Goal: Transaction & Acquisition: Obtain resource

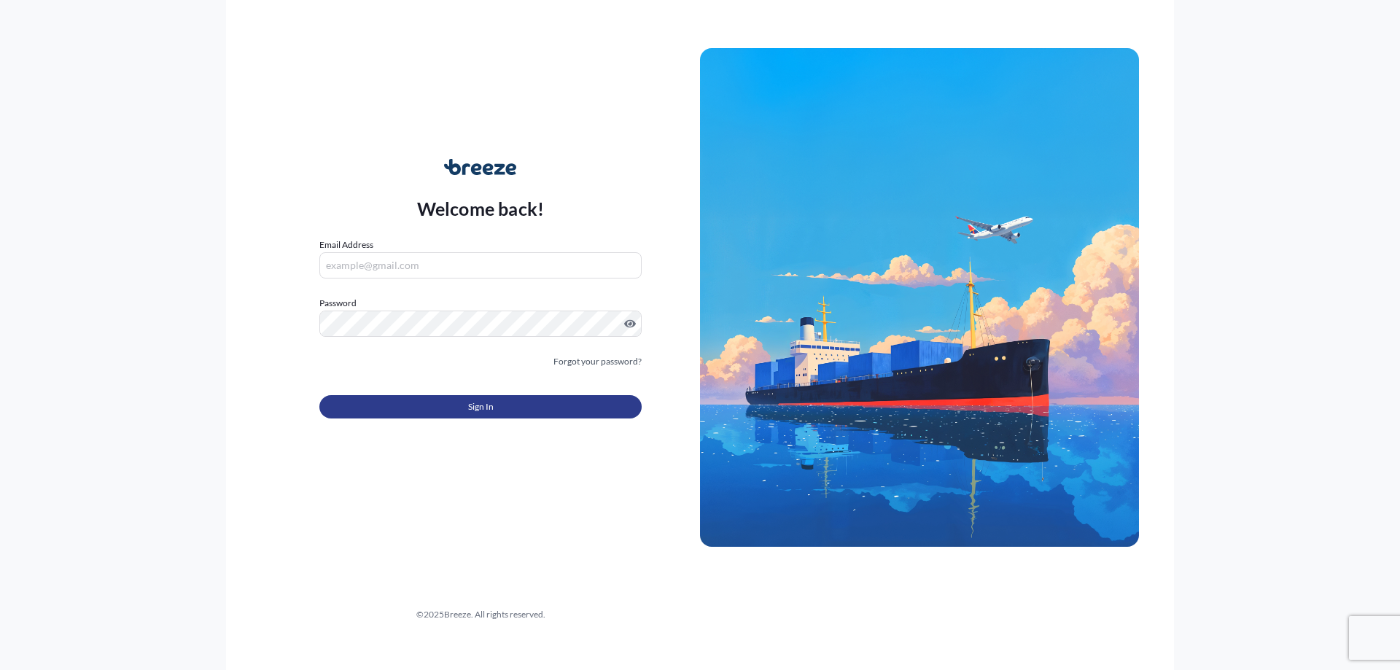
type input "[EMAIL_ADDRESS][DOMAIN_NAME]"
click at [468, 402] on span "Sign In" at bounding box center [481, 407] width 26 height 15
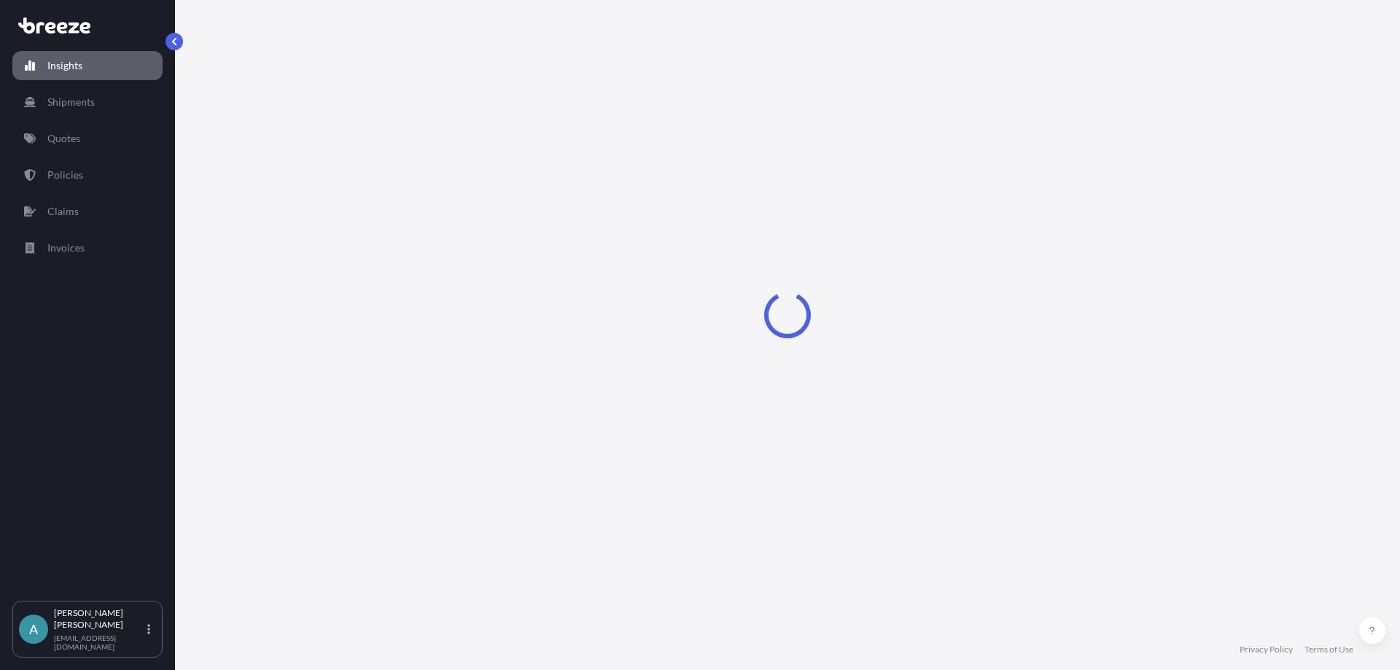
select select "2025"
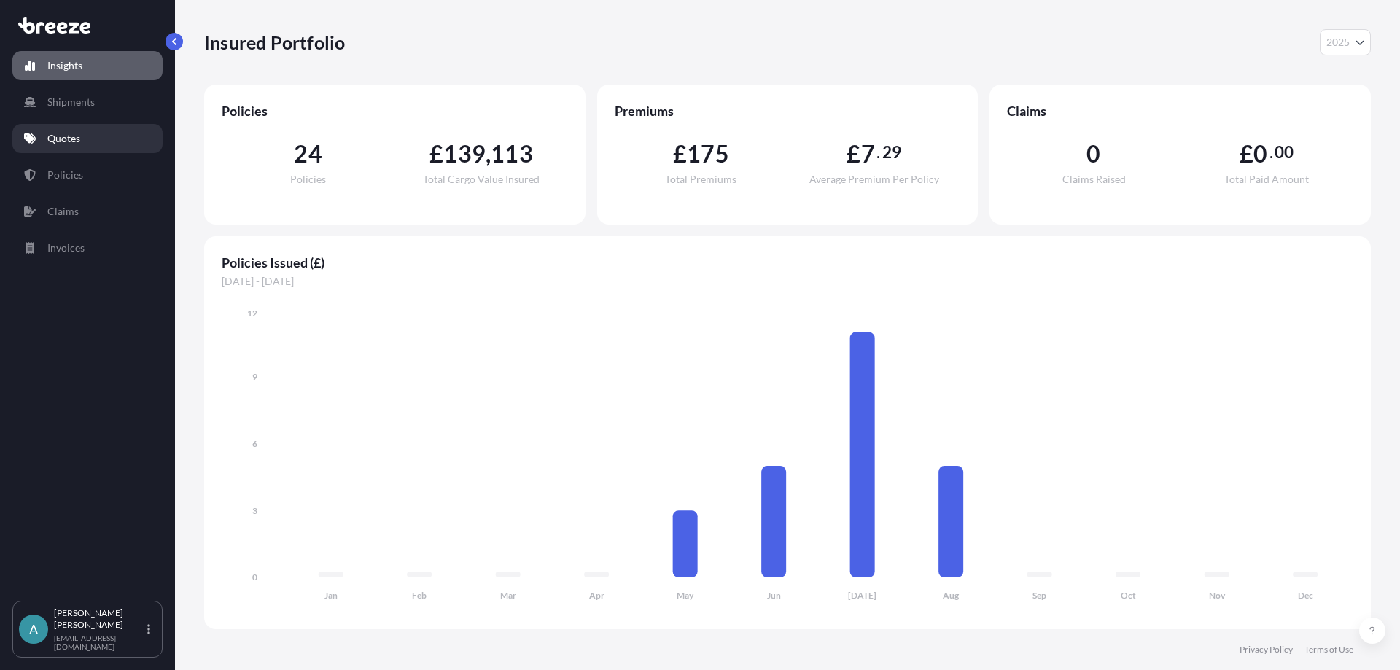
click at [84, 136] on link "Quotes" at bounding box center [87, 138] width 150 height 29
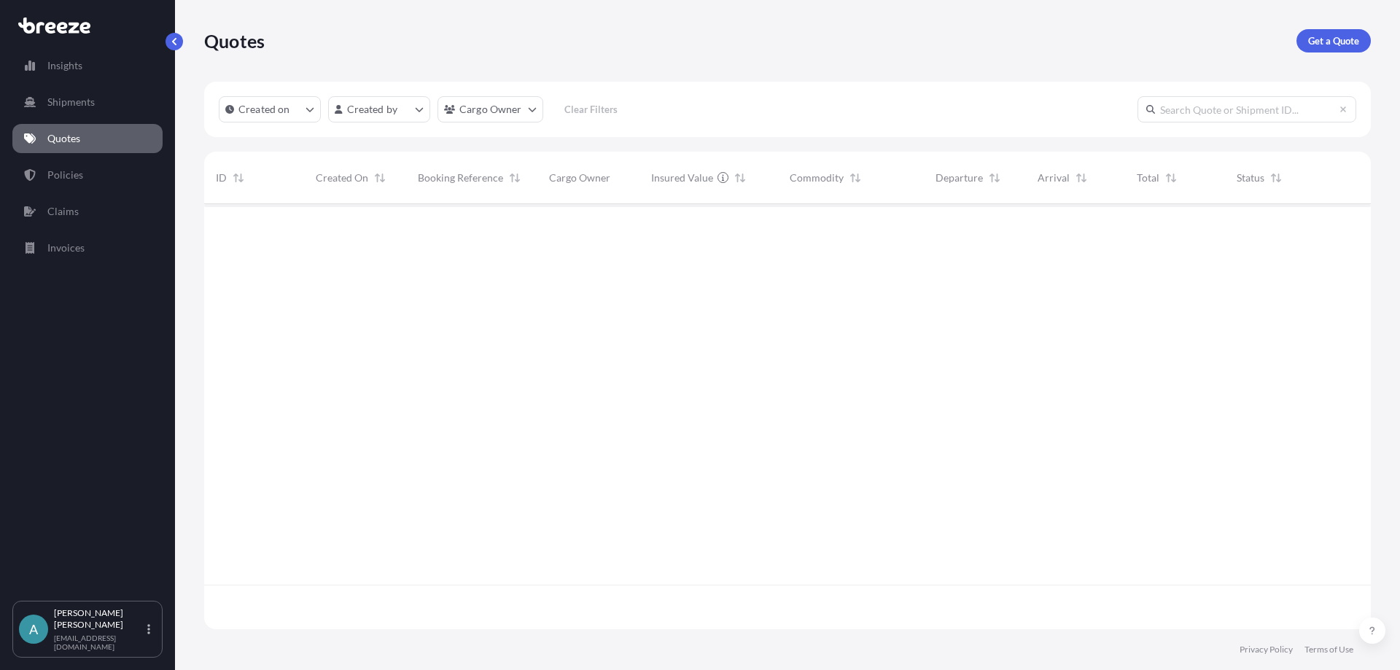
scroll to position [467, 1156]
click at [1306, 43] on link "Get a Quote" at bounding box center [1333, 40] width 74 height 23
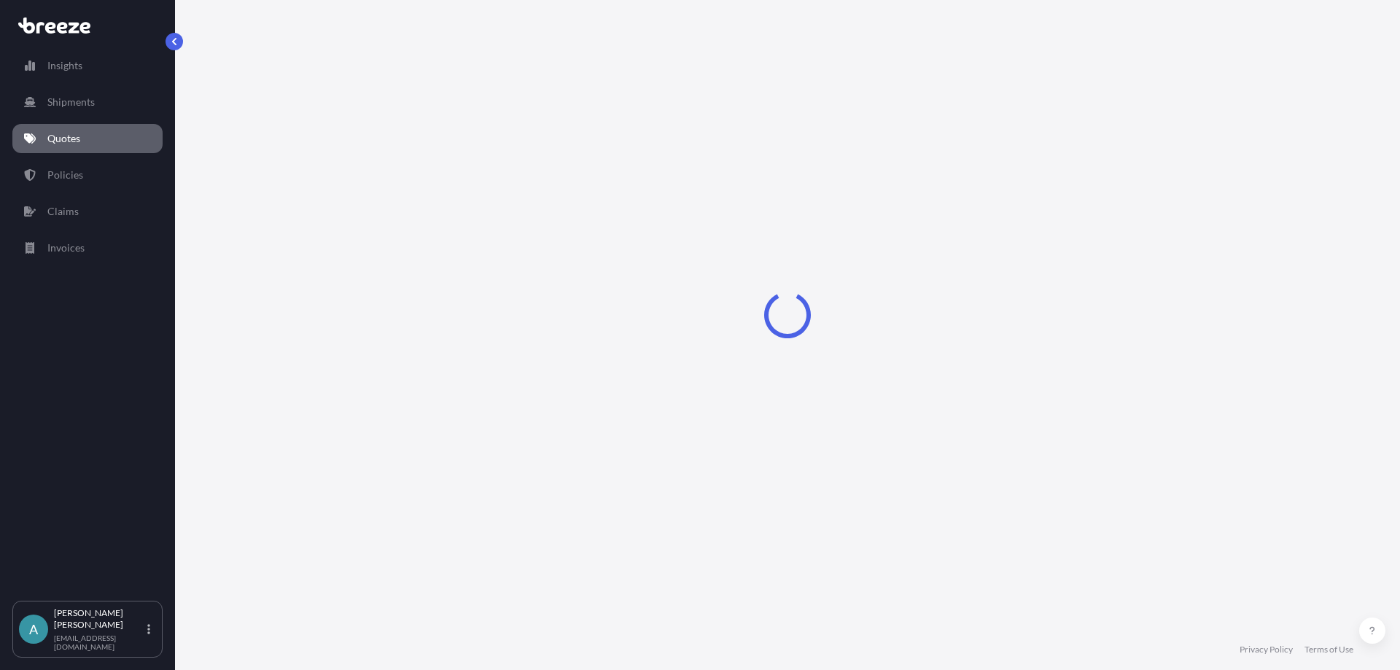
select select "Sea"
select select "1"
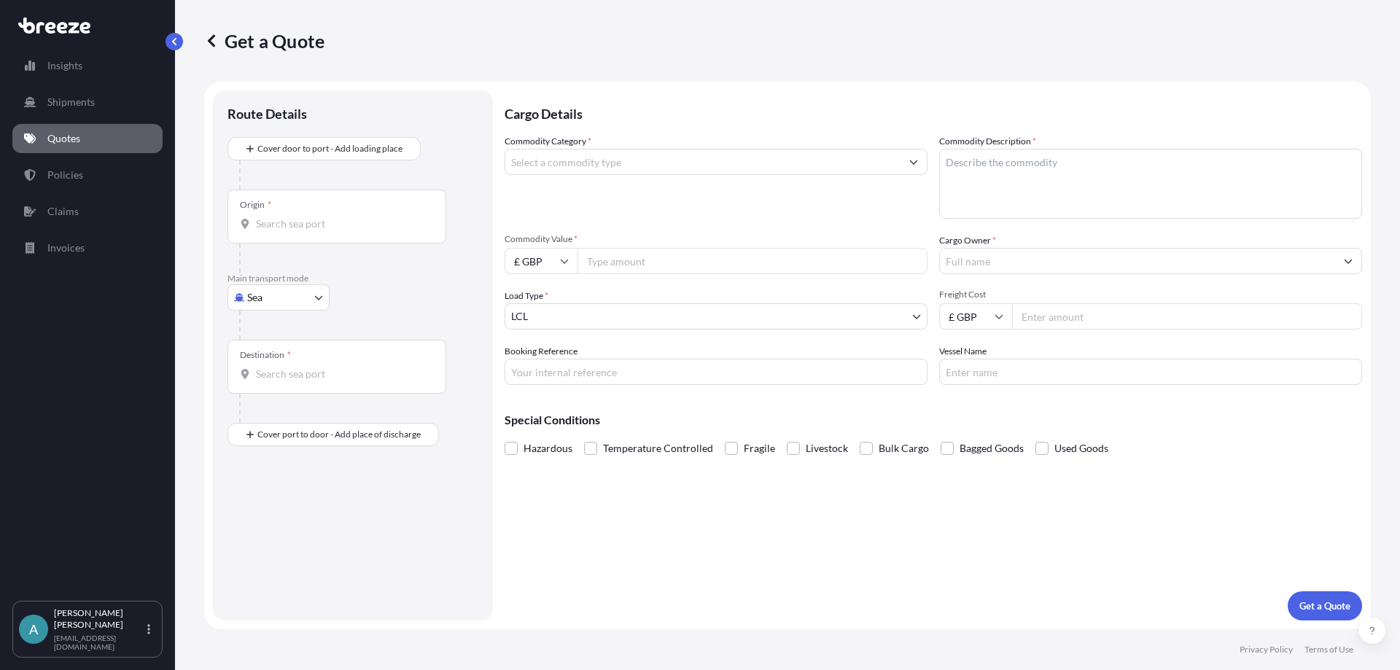
click at [319, 298] on body "Insights Shipments Quotes Policies Claims Invoices A [PERSON_NAME] [EMAIL_ADDRE…" at bounding box center [700, 335] width 1400 height 670
click at [282, 383] on div "Road" at bounding box center [278, 388] width 90 height 26
select select "Road"
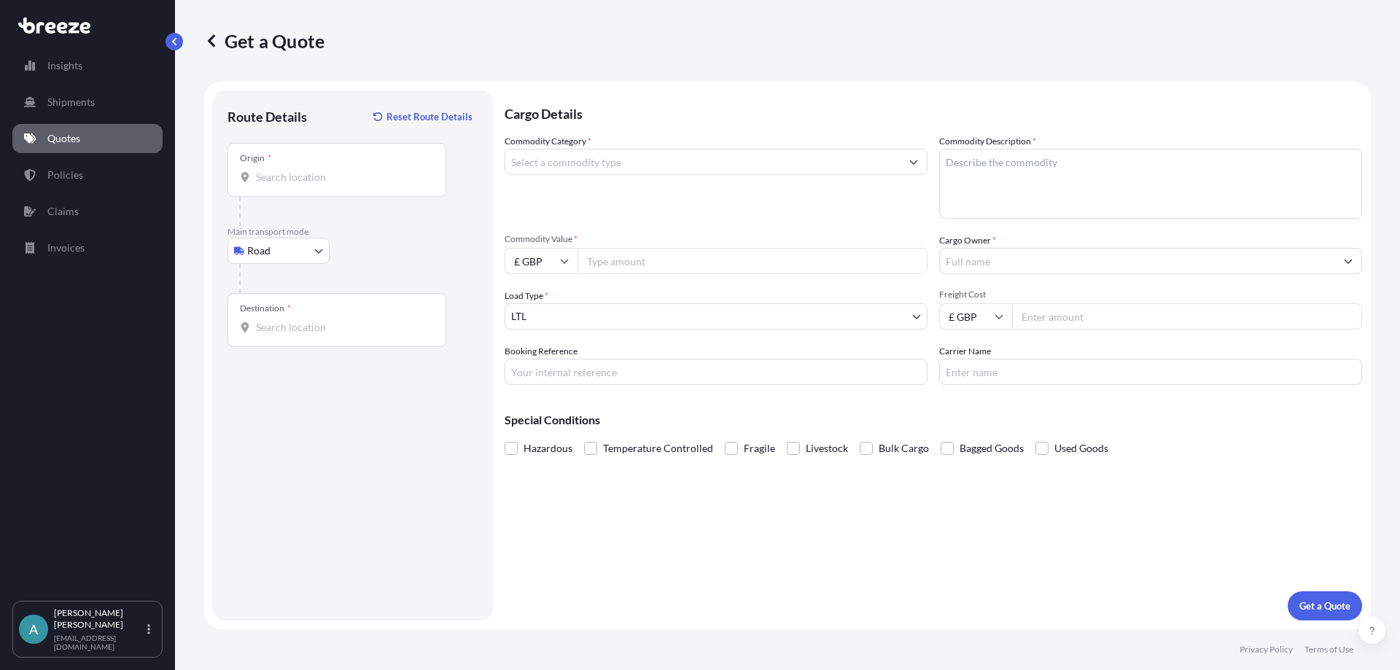
click at [304, 166] on div "Origin *" at bounding box center [336, 170] width 219 height 54
click at [304, 170] on input "Origin *" at bounding box center [342, 177] width 172 height 15
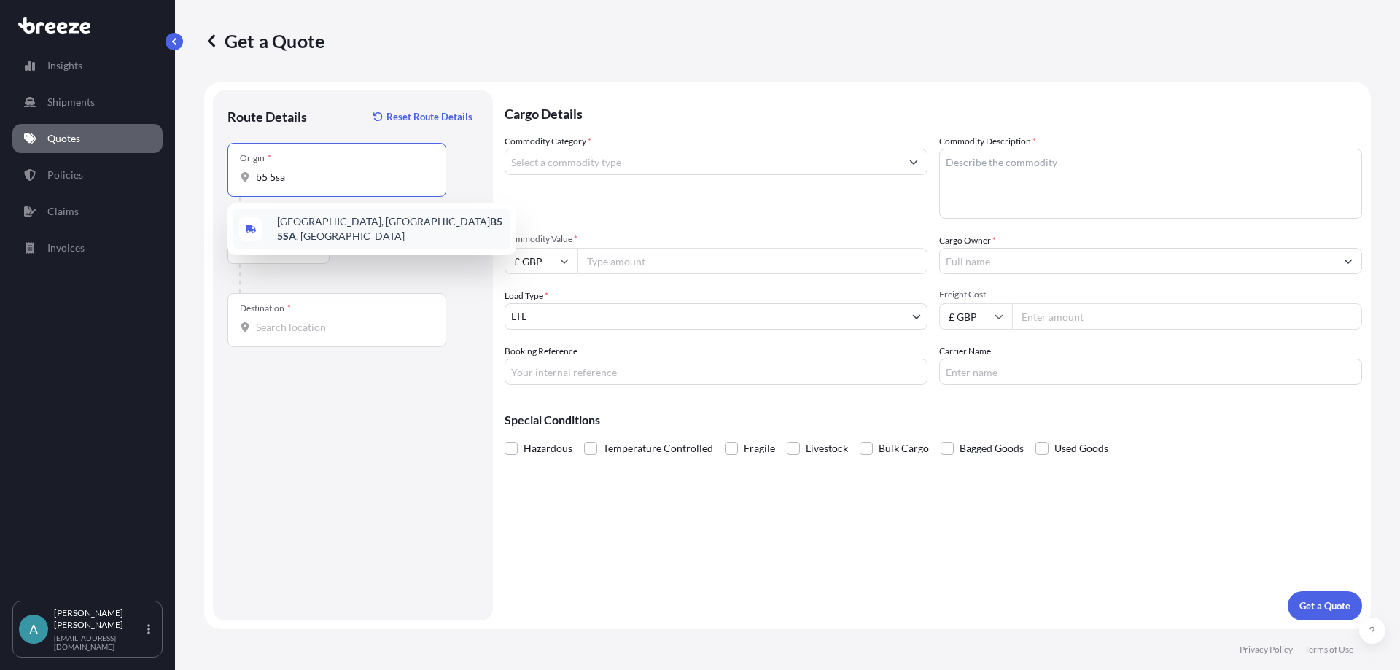
click at [359, 228] on span "[STREET_ADDRESS]" at bounding box center [390, 228] width 227 height 29
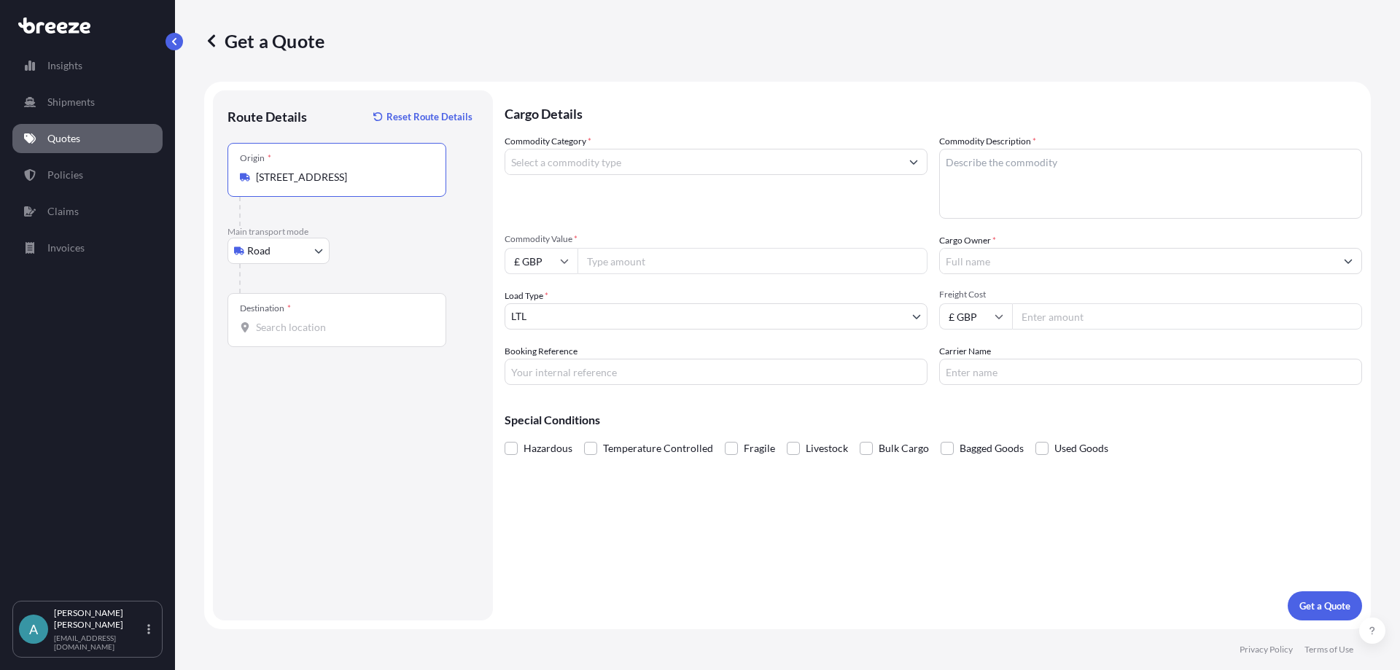
type input "[STREET_ADDRESS]"
click at [297, 316] on div "Destination *" at bounding box center [336, 320] width 219 height 54
click at [307, 335] on div "Destination *" at bounding box center [336, 320] width 219 height 54
click at [307, 335] on input "Destination *" at bounding box center [342, 327] width 172 height 15
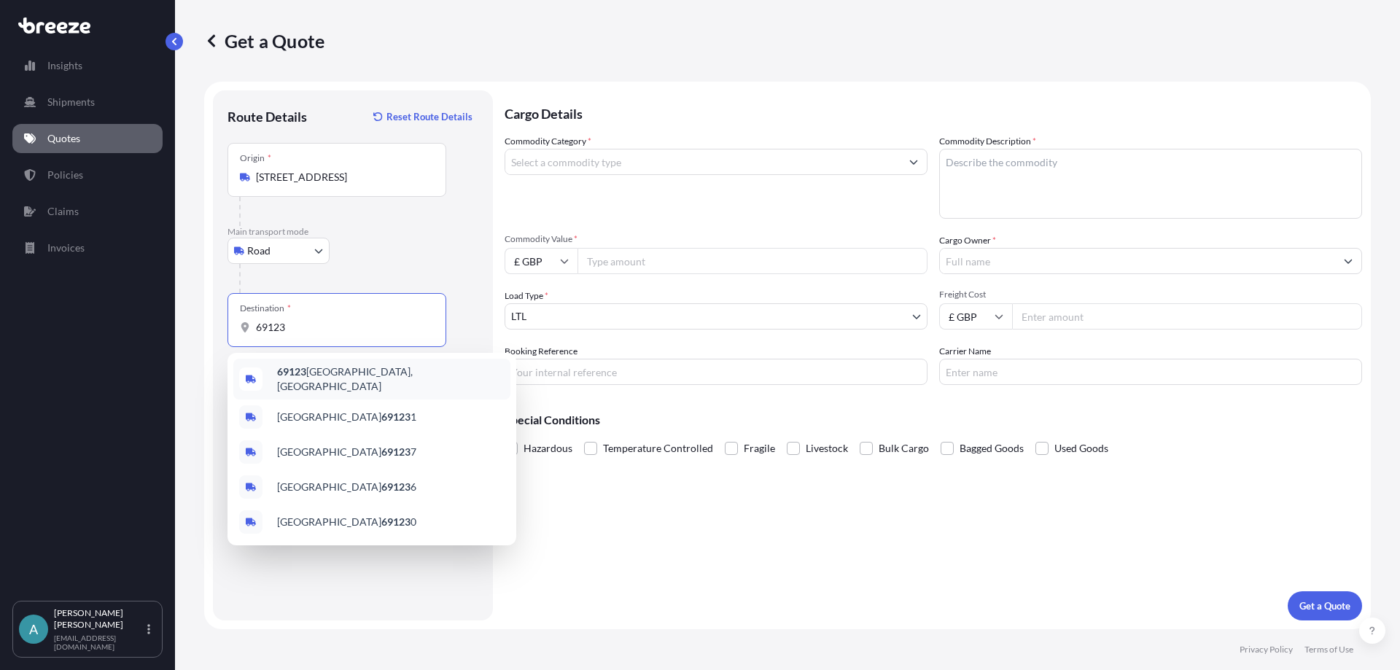
click at [328, 383] on div "[GEOGRAPHIC_DATA], [GEOGRAPHIC_DATA]" at bounding box center [371, 379] width 277 height 41
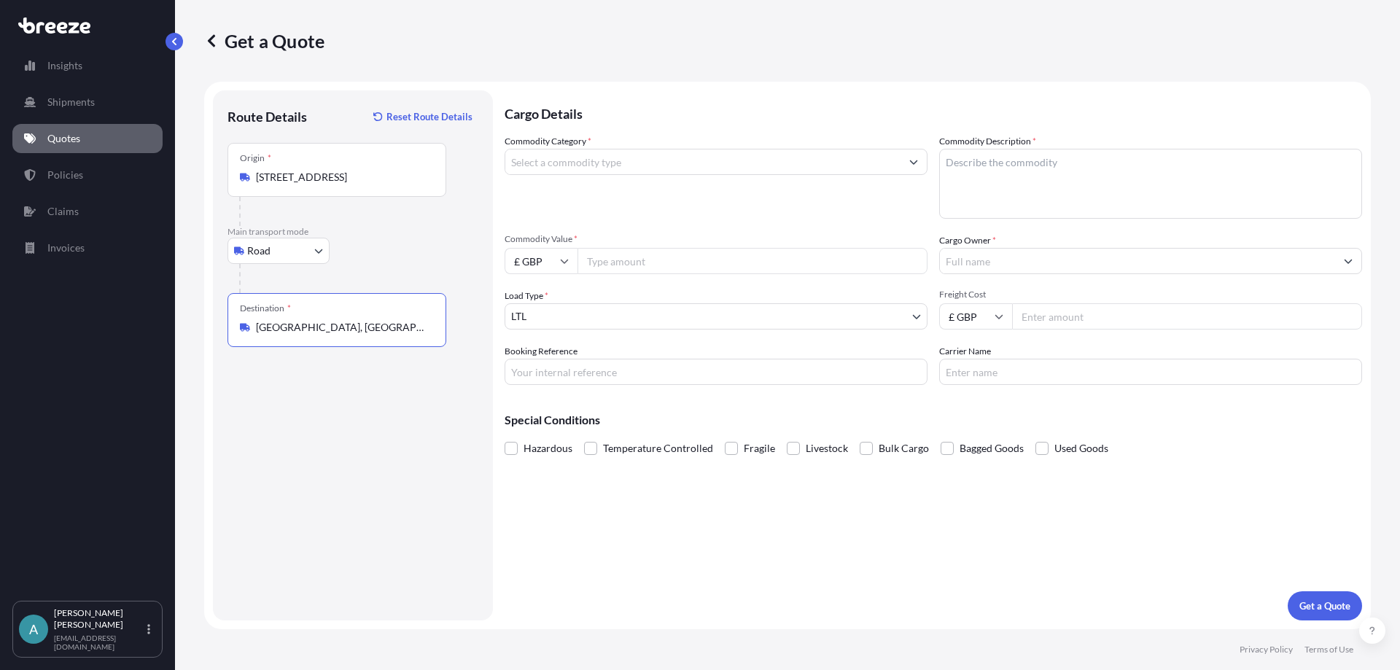
type input "[GEOGRAPHIC_DATA], [GEOGRAPHIC_DATA]"
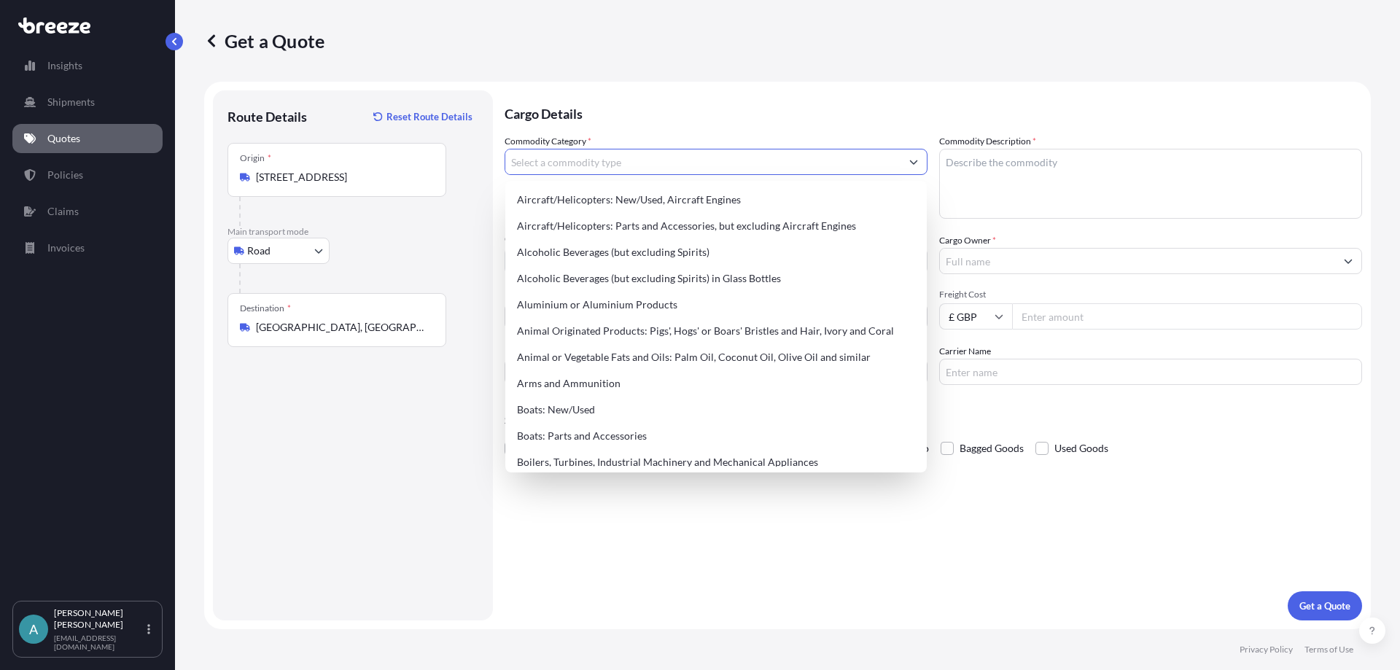
click at [910, 160] on icon "Show suggestions" at bounding box center [913, 161] width 9 height 9
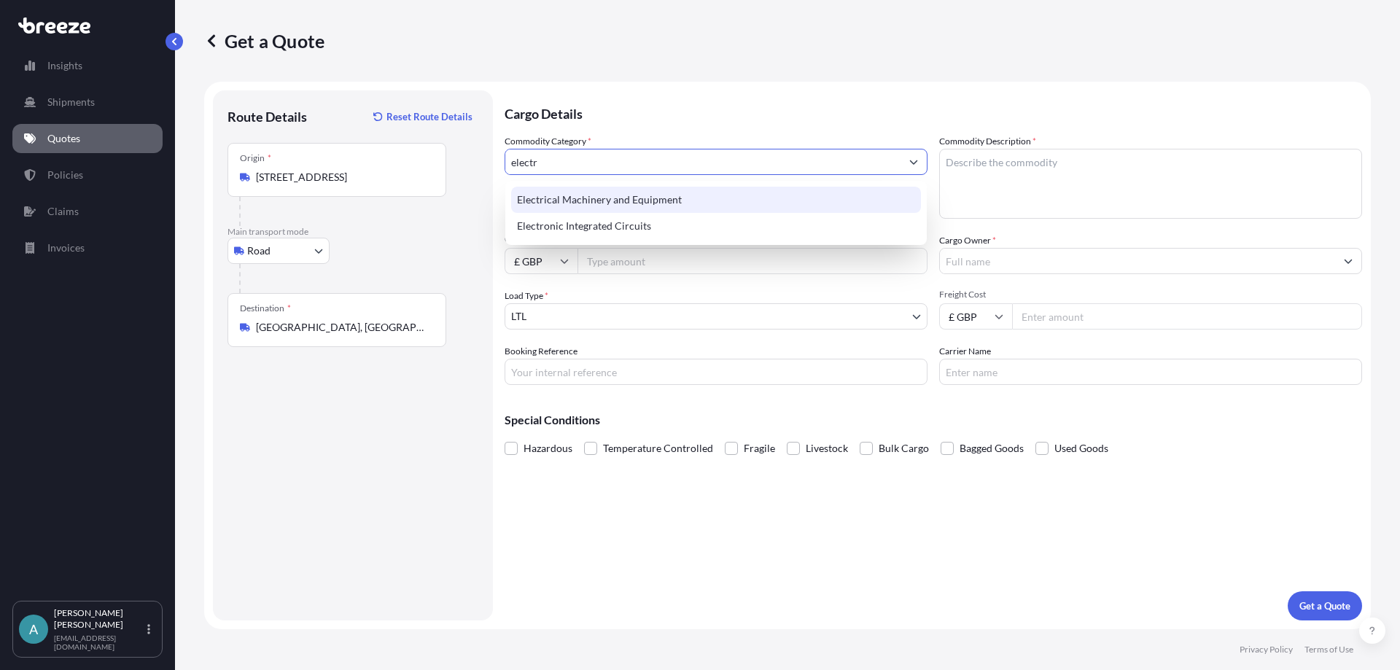
click at [692, 205] on div "Electrical Machinery and Equipment" at bounding box center [716, 200] width 410 height 26
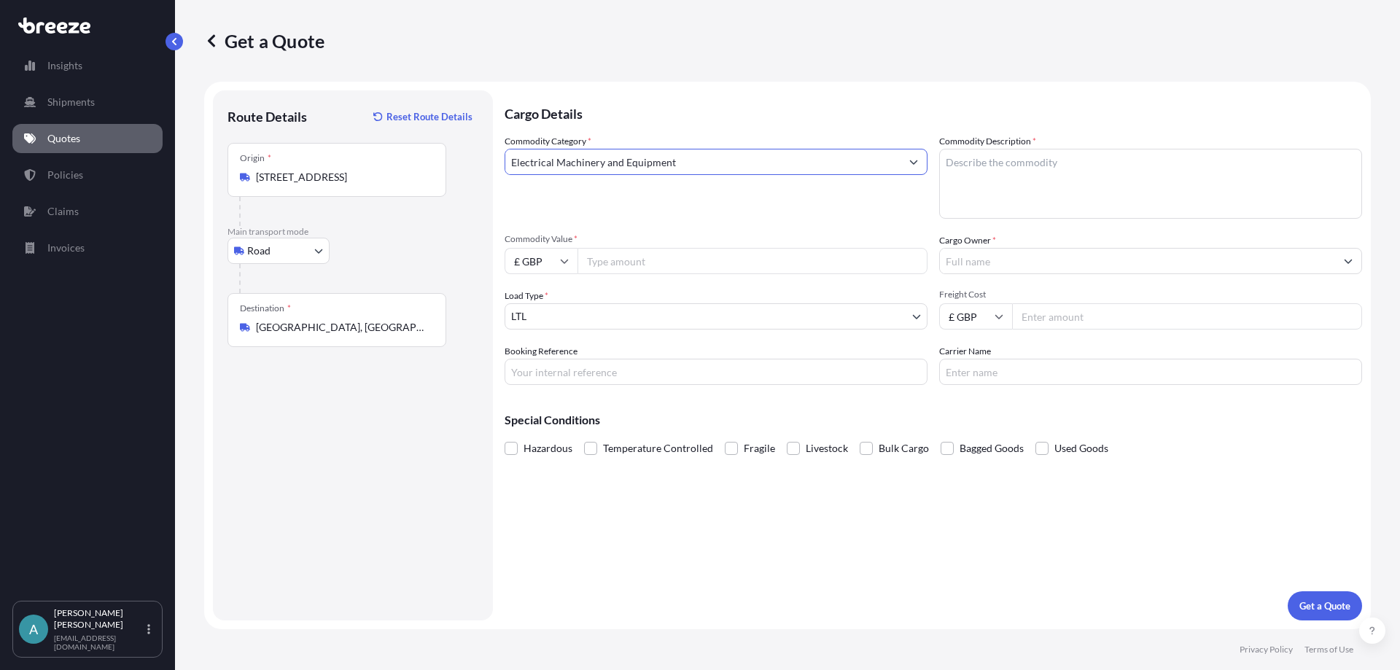
type input "Electrical Machinery and Equipment"
click at [983, 166] on textarea "Commodity Description *" at bounding box center [1150, 184] width 423 height 70
type textarea "Remote Controls"
click at [634, 264] on input "Commodity Value *" at bounding box center [752, 261] width 350 height 26
click at [641, 258] on input "Commodity Value *" at bounding box center [752, 261] width 350 height 26
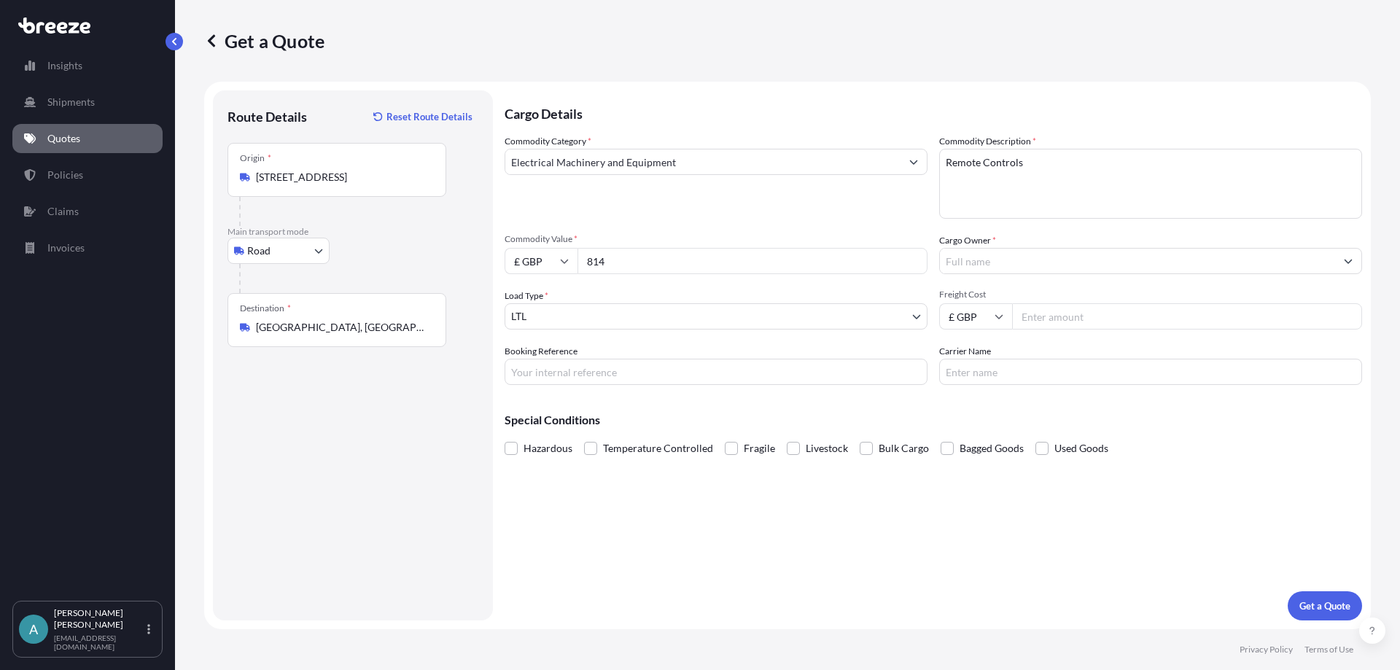
type input "814"
click at [1018, 262] on input "Cargo Owner *" at bounding box center [1137, 261] width 395 height 26
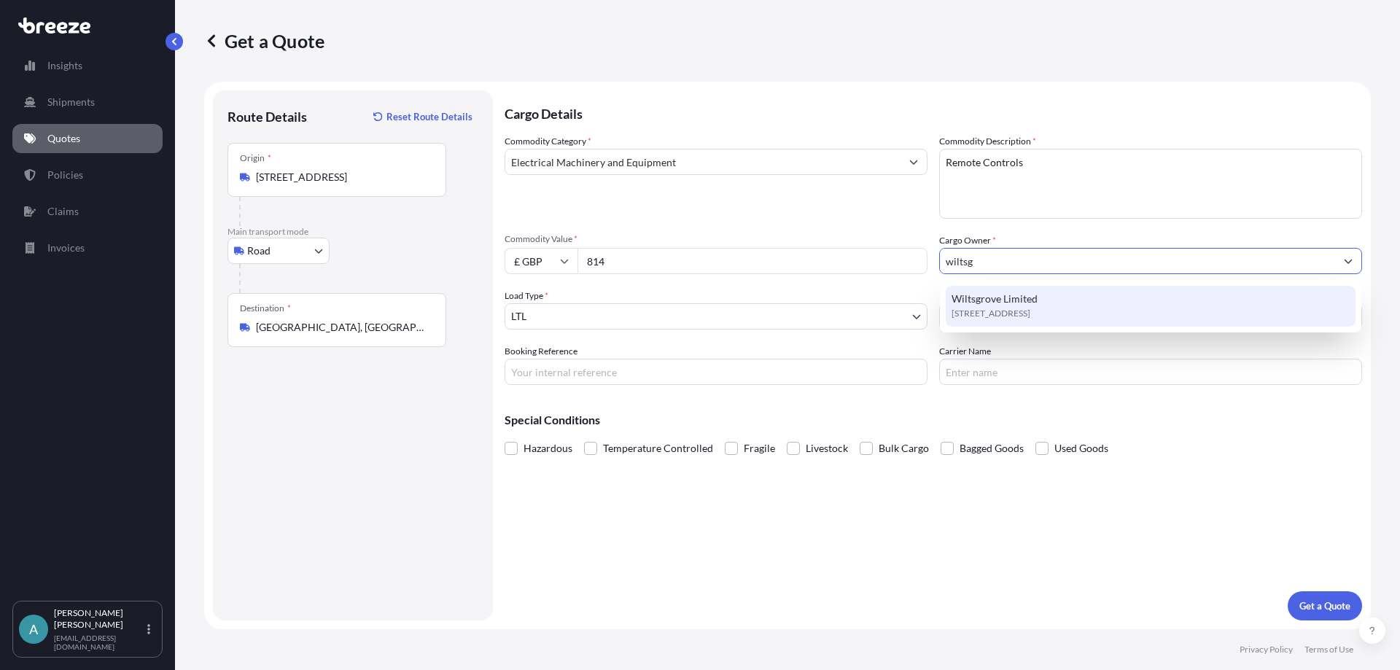
click at [986, 304] on span "Wiltsgrove Limited" at bounding box center [994, 299] width 86 height 15
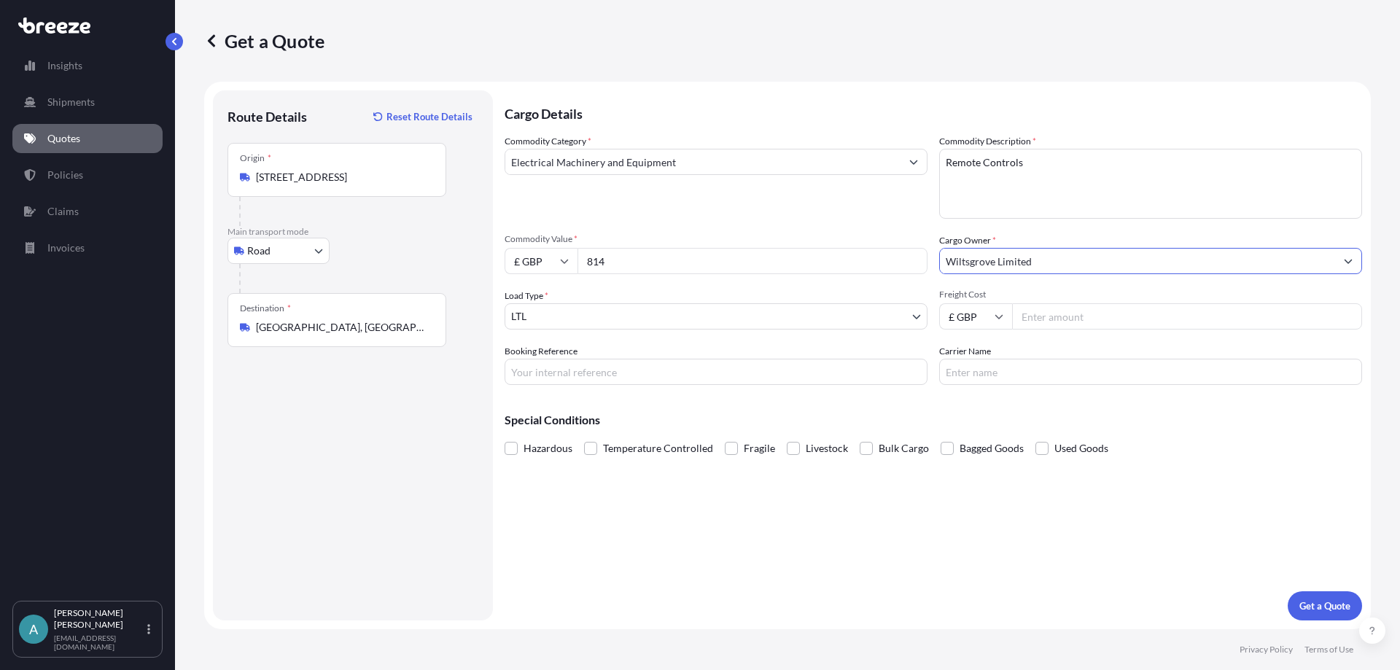
type input "Wiltsgrove Limited"
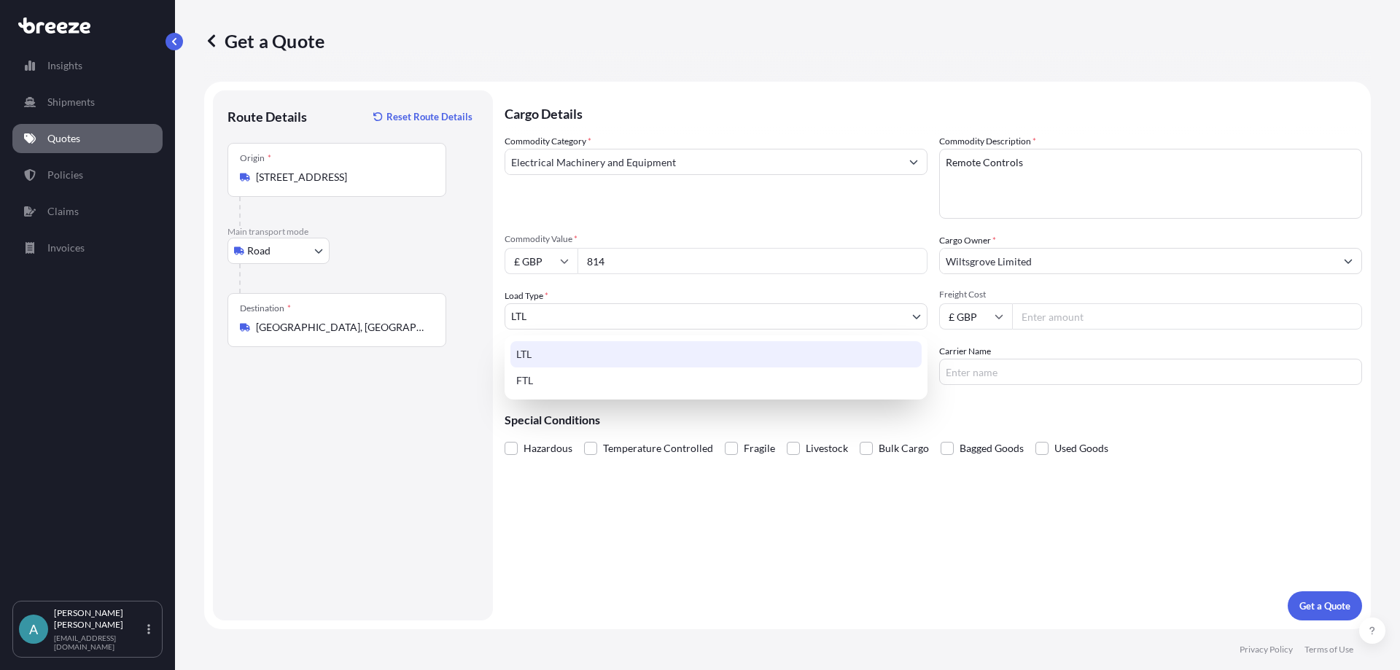
click at [655, 327] on body "Insights Shipments Quotes Policies Claims Invoices A [PERSON_NAME] [EMAIL_ADDRE…" at bounding box center [700, 335] width 1400 height 670
click at [642, 362] on div "LTL" at bounding box center [715, 354] width 411 height 26
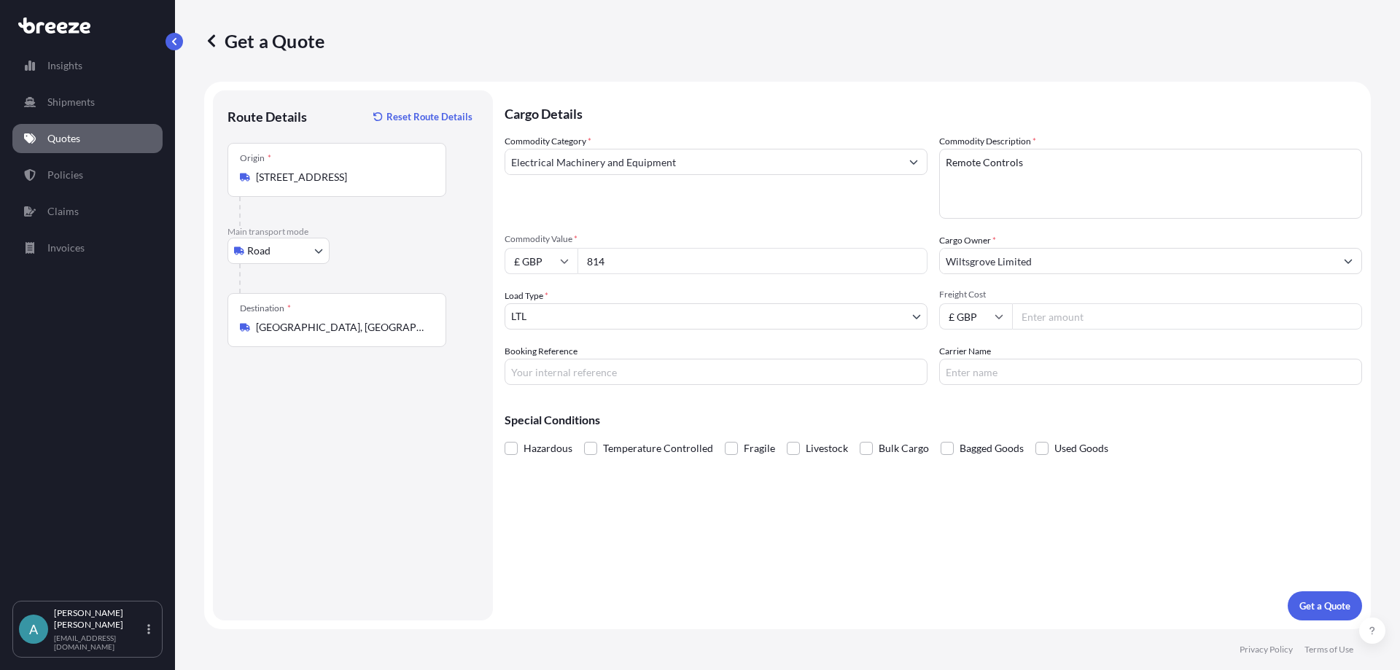
click at [1045, 318] on input "Freight Cost" at bounding box center [1187, 316] width 350 height 26
click at [617, 368] on input "Booking Reference" at bounding box center [715, 372] width 423 height 26
type input "7"
click at [1029, 311] on input "Freight Cost" at bounding box center [1187, 316] width 350 height 26
type input "79.88"
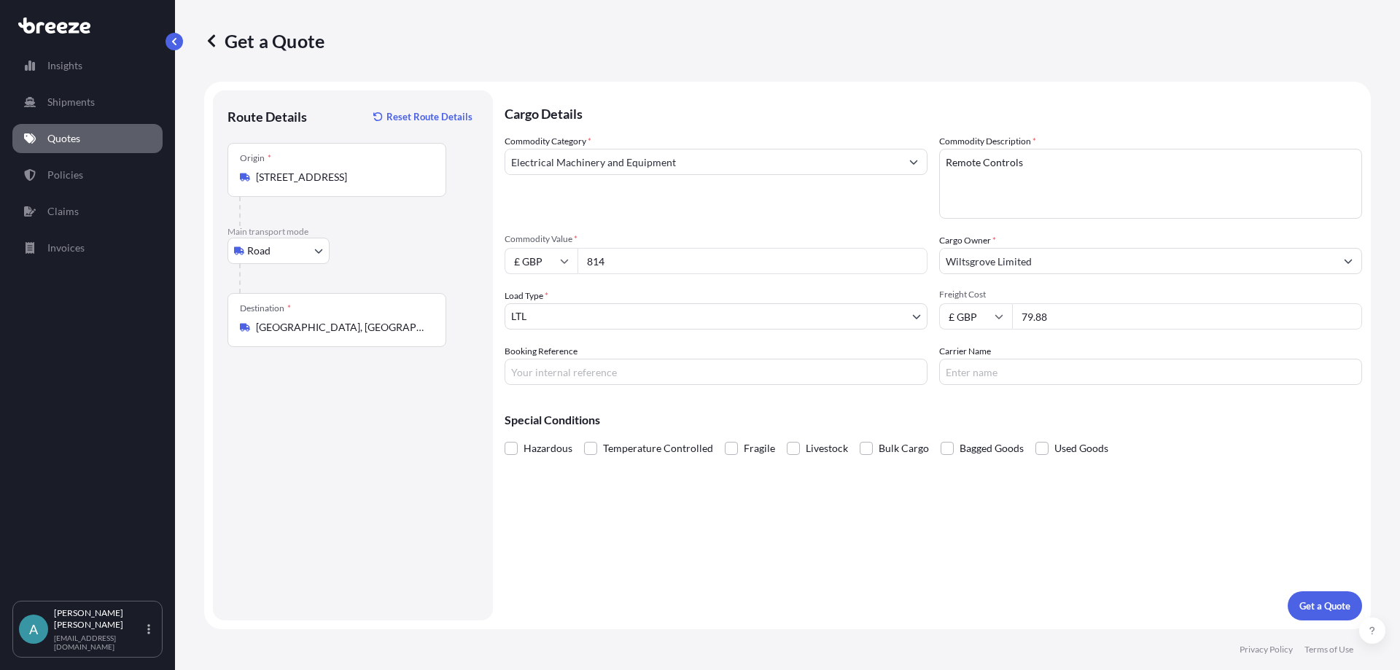
click at [553, 373] on input "Booking Reference" at bounding box center [715, 372] width 423 height 26
type input "BR Number from Modal"
click at [989, 373] on input "Carrier Name" at bounding box center [1150, 372] width 423 height 26
click at [1038, 370] on input "Carrier Name" at bounding box center [1150, 372] width 423 height 26
click at [1029, 376] on input "UPS -" at bounding box center [1150, 372] width 423 height 26
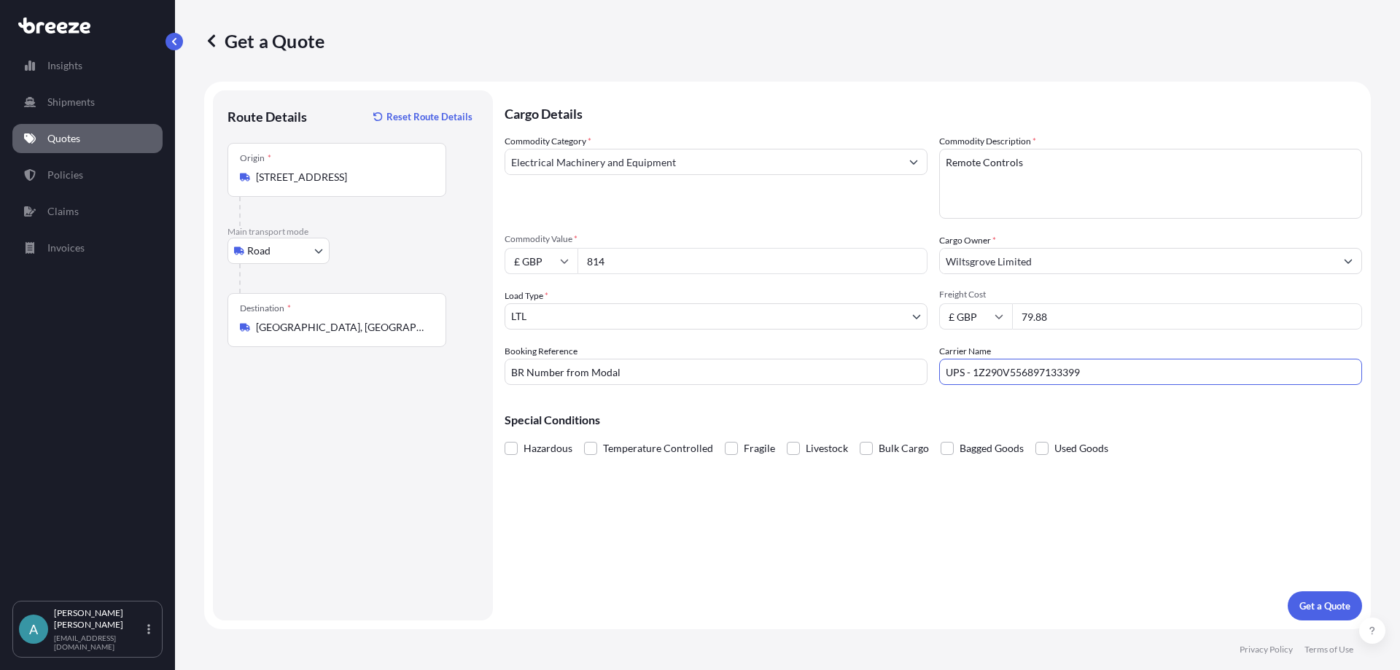
type input "UPS - 1Z290V556897133399"
click at [666, 554] on div "Cargo Details Commodity Category * Electrical Machinery and Equipment Commodity…" at bounding box center [932, 355] width 857 height 530
click at [1319, 602] on p "Get a Quote" at bounding box center [1324, 606] width 51 height 15
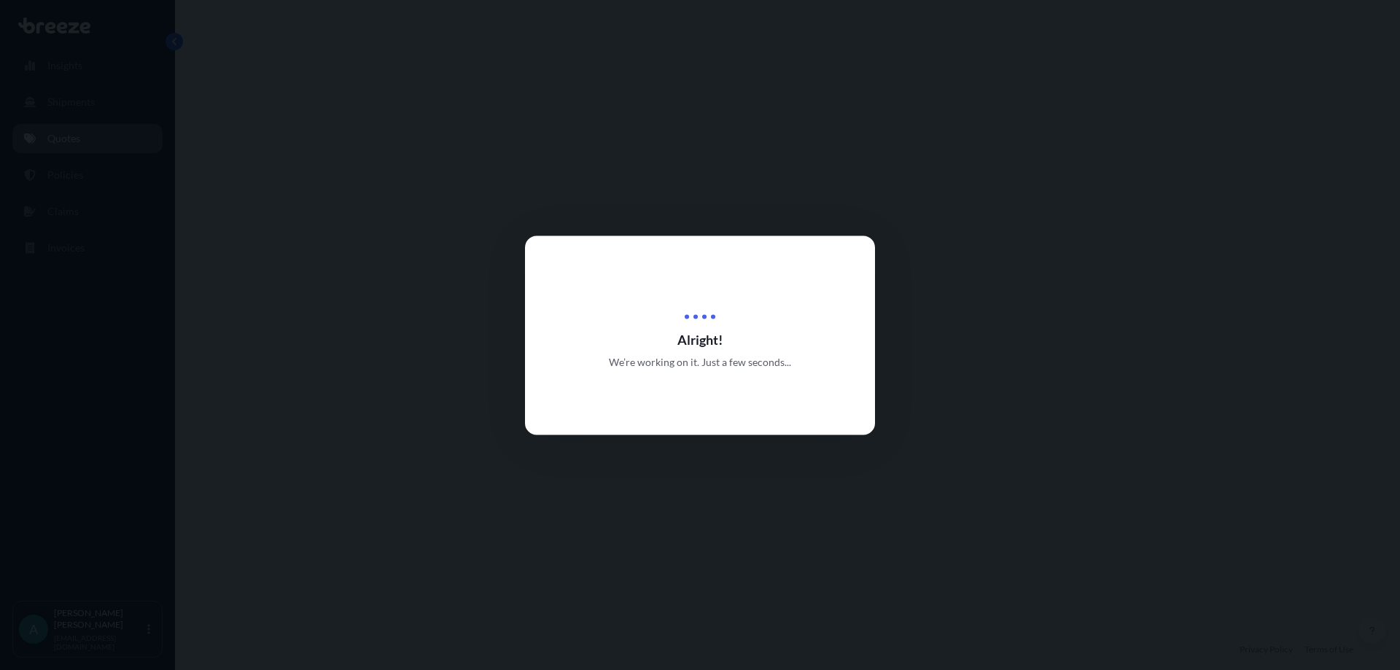
select select "Road"
select select "1"
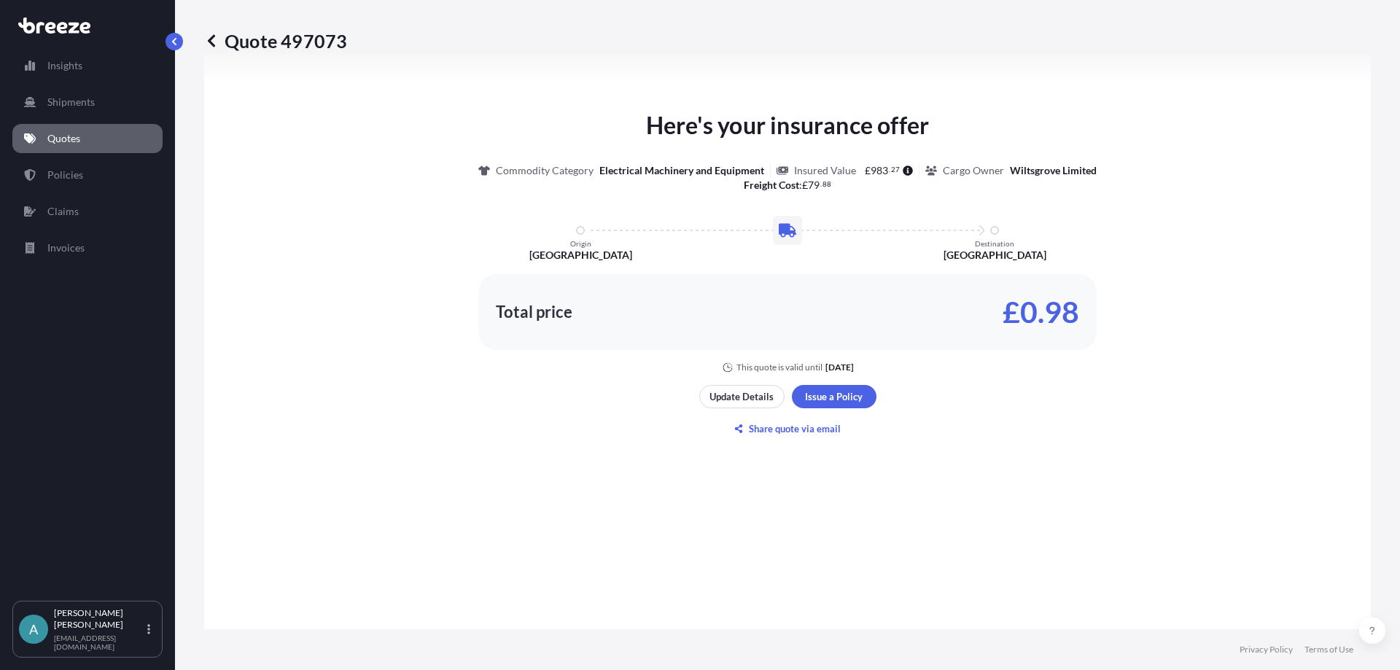
scroll to position [658, 0]
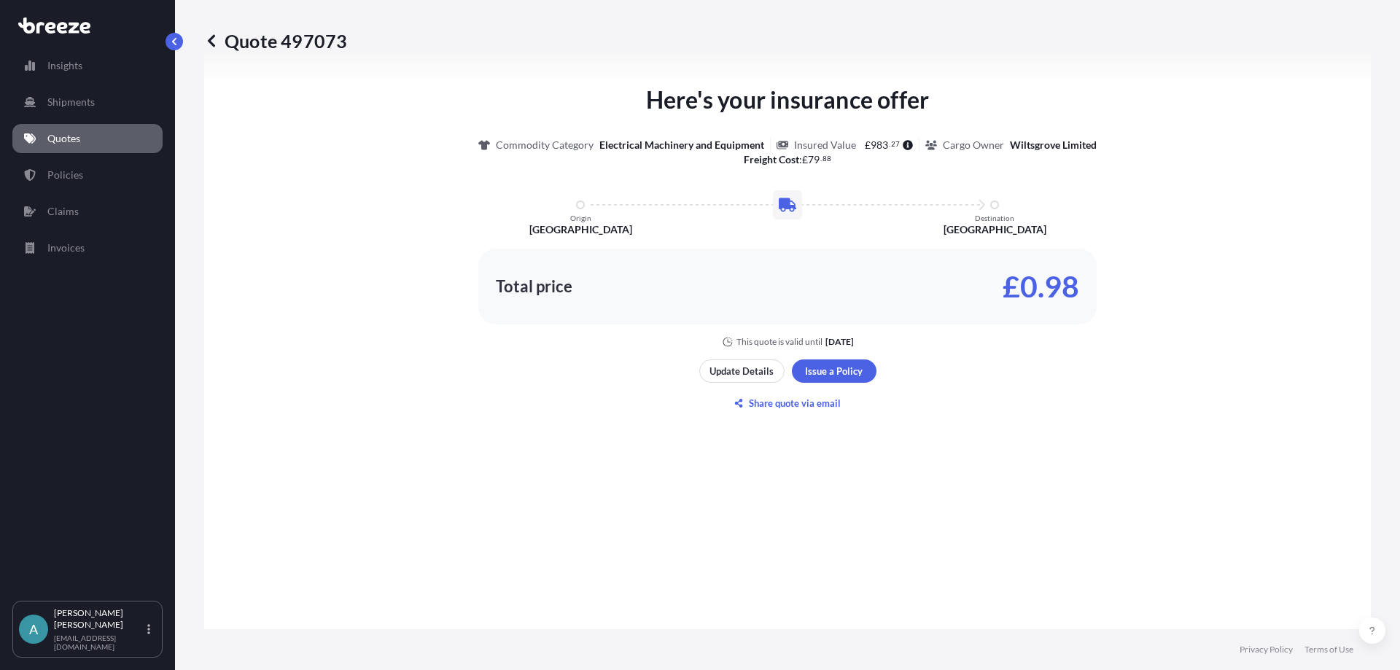
click at [65, 140] on p "Quotes" at bounding box center [63, 138] width 33 height 15
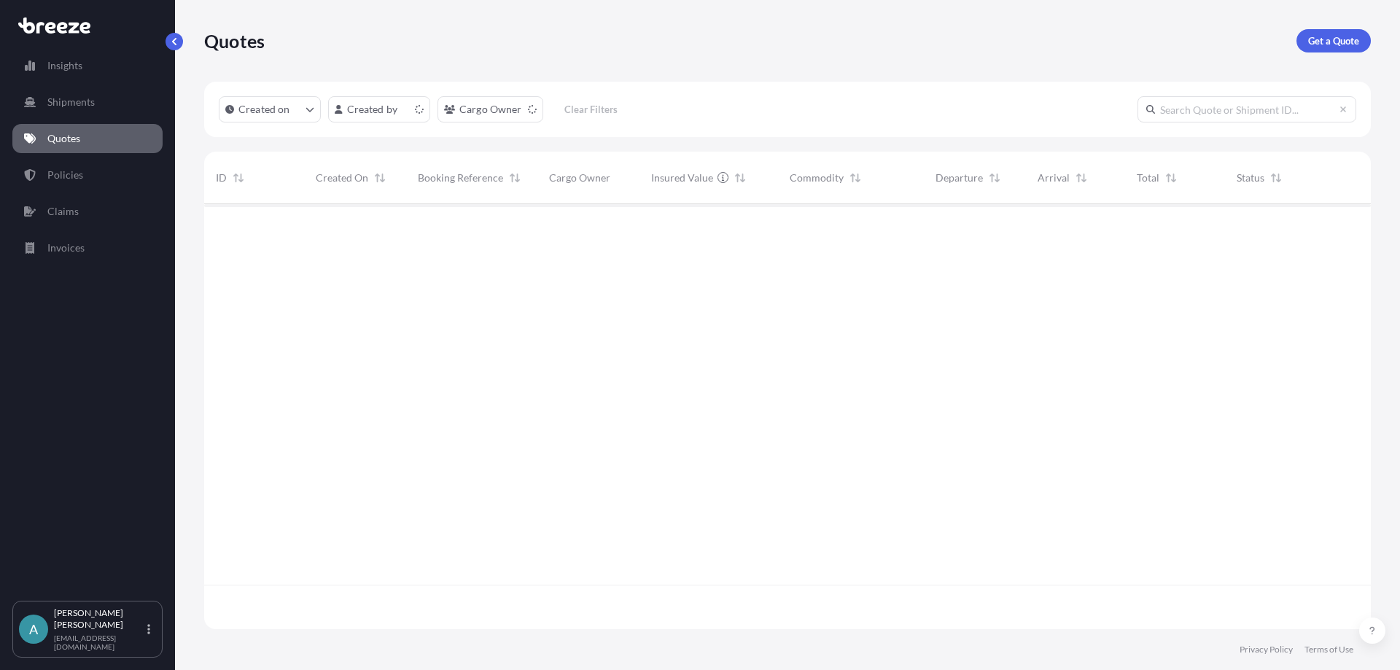
scroll to position [422, 1156]
click at [1350, 230] on icon "button" at bounding box center [1348, 228] width 9 height 9
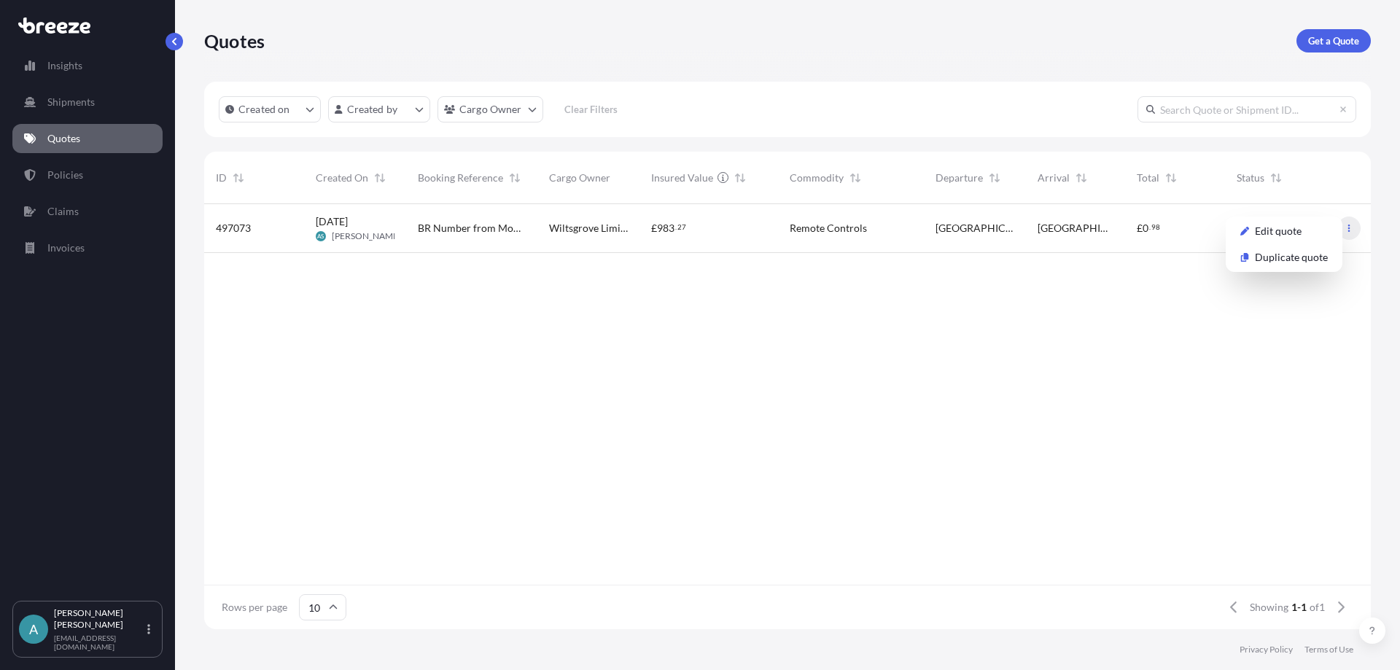
click at [1350, 230] on icon "button" at bounding box center [1348, 228] width 9 height 9
click at [1353, 225] on button "button" at bounding box center [1348, 228] width 23 height 23
click at [1282, 235] on p "Edit quote" at bounding box center [1278, 231] width 47 height 15
select select "Road"
select select "1"
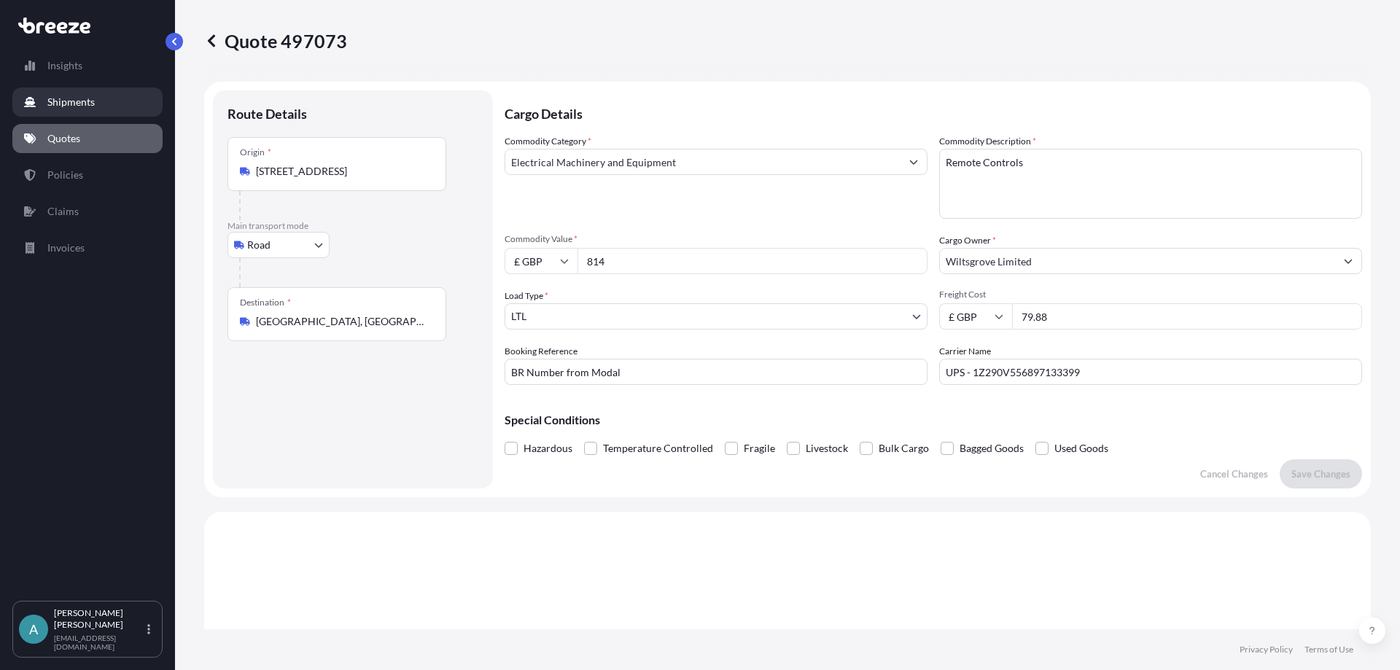
click at [74, 103] on p "Shipments" at bounding box center [70, 102] width 47 height 15
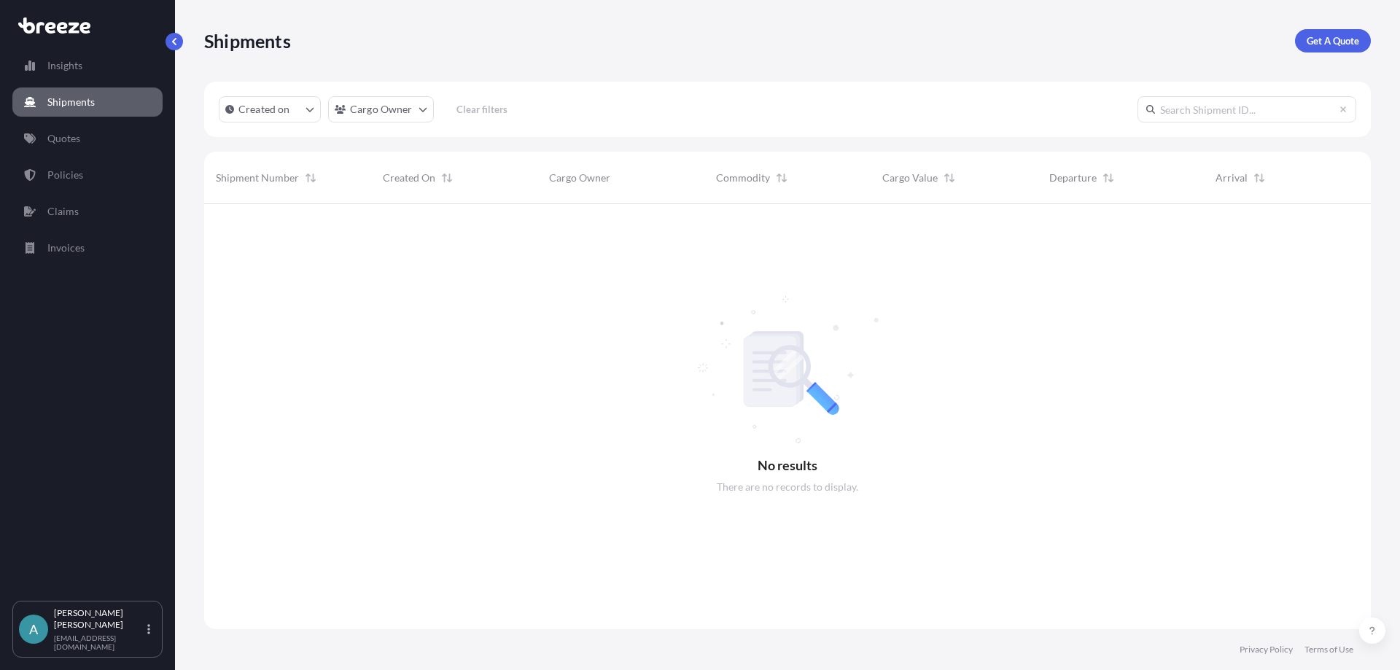
scroll to position [467, 1156]
click at [60, 176] on p "Policies" at bounding box center [65, 175] width 36 height 15
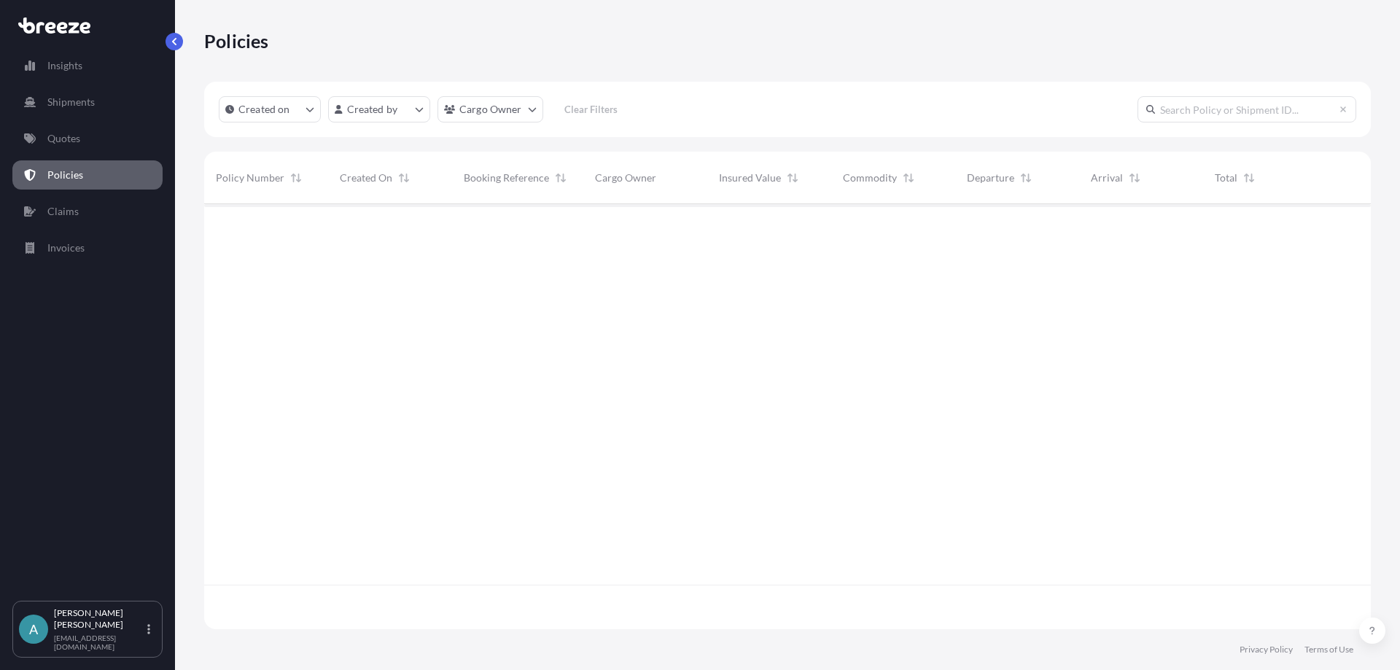
scroll to position [422, 1156]
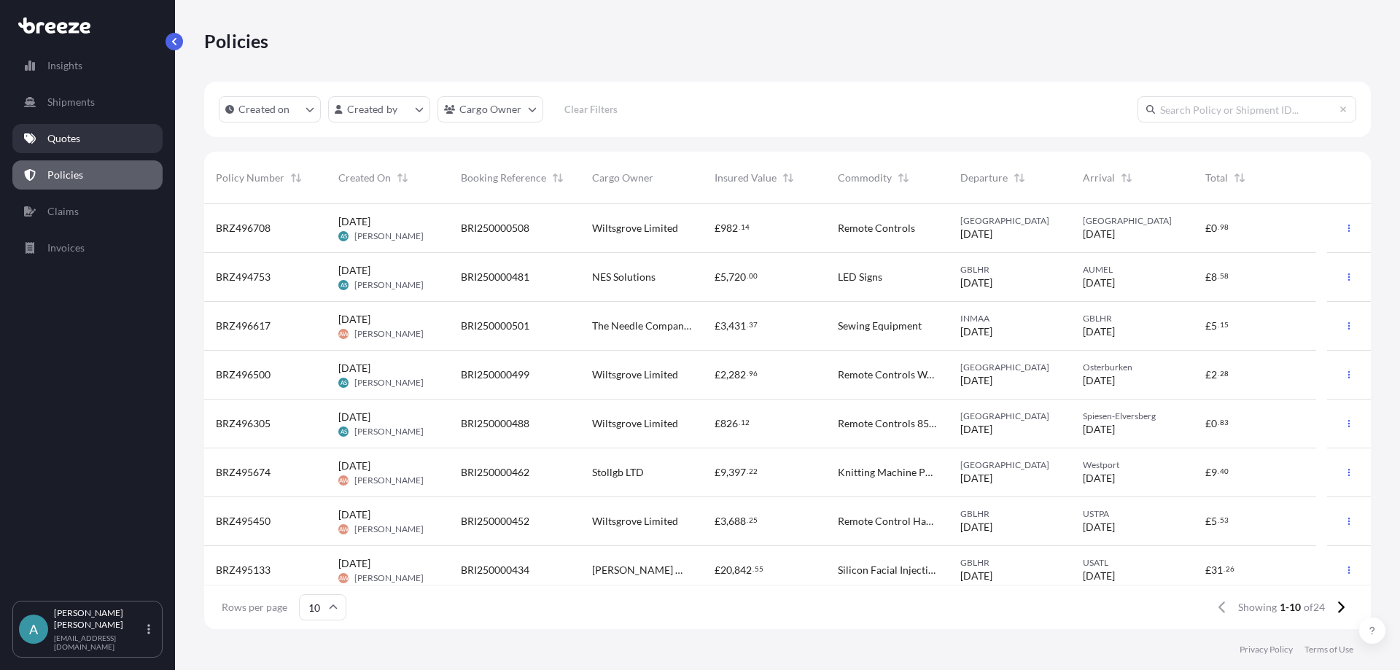
click at [67, 141] on p "Quotes" at bounding box center [63, 138] width 33 height 15
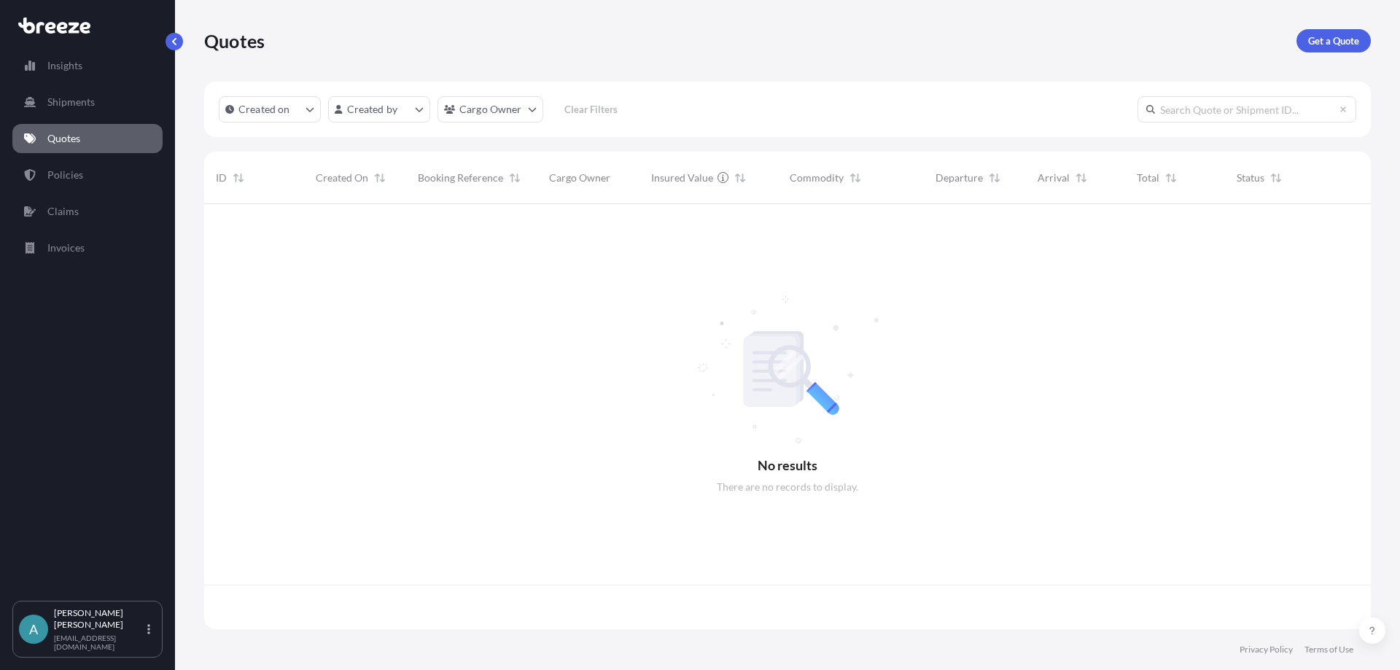
scroll to position [422, 1156]
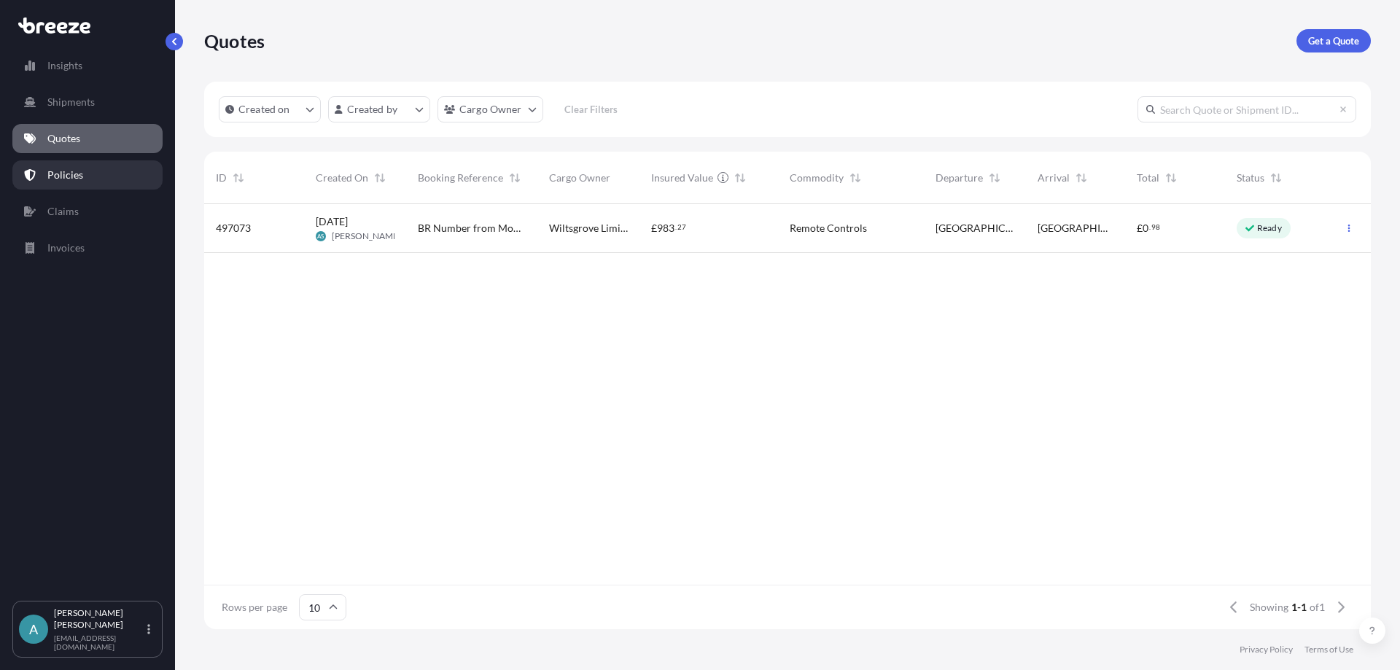
click at [74, 175] on p "Policies" at bounding box center [65, 175] width 36 height 15
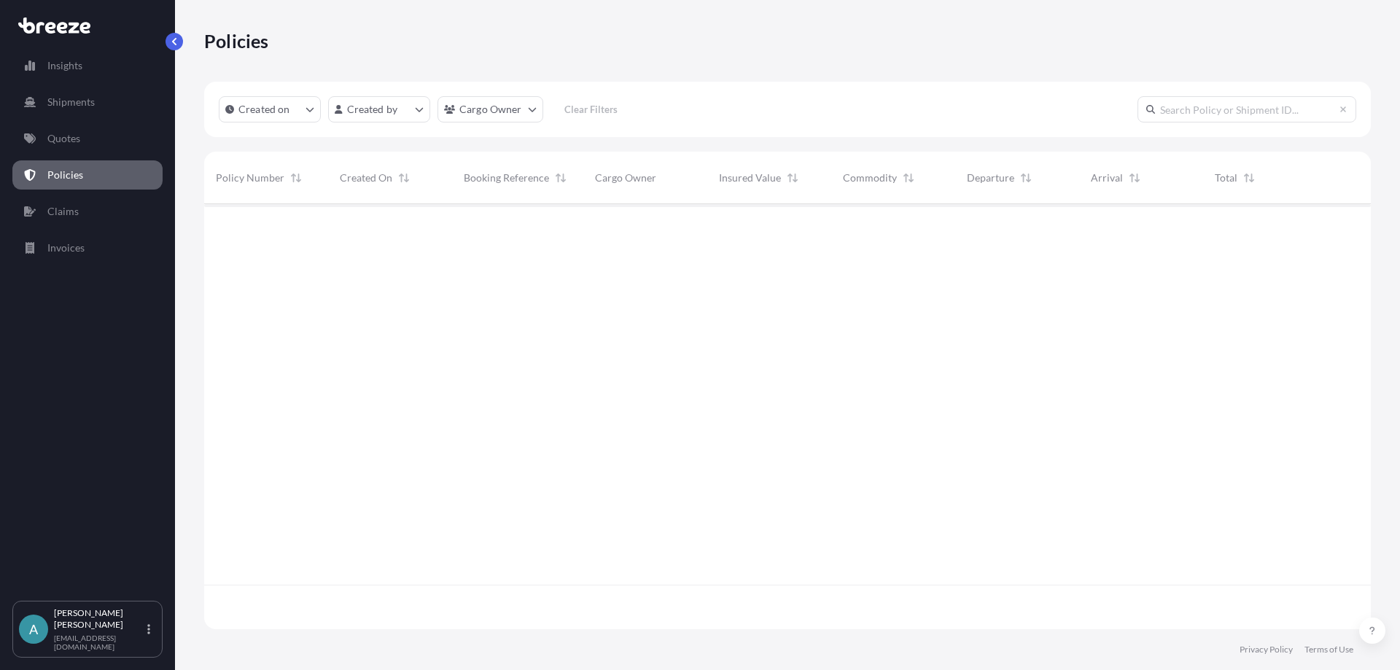
scroll to position [422, 1156]
